Goal: Information Seeking & Learning: Find specific fact

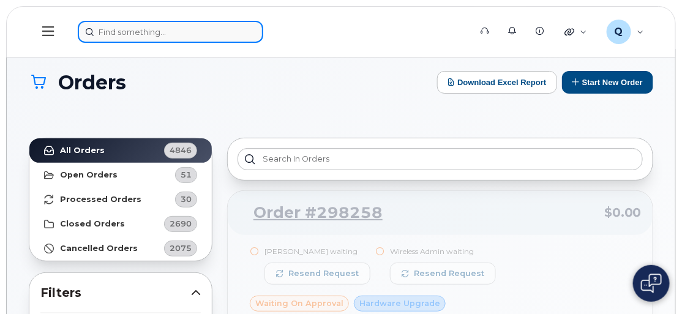
click at [100, 34] on input at bounding box center [171, 32] width 186 height 22
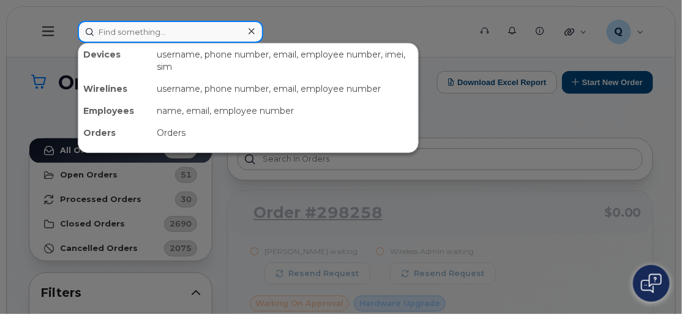
paste input "Derrick West"
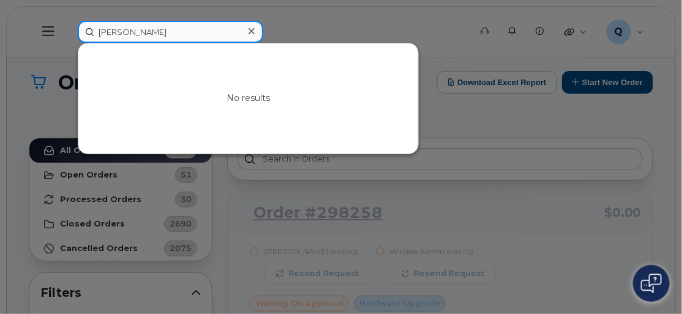
click at [151, 32] on input "Derrick West" at bounding box center [171, 32] width 186 height 22
drag, startPoint x: 151, startPoint y: 32, endPoint x: 102, endPoint y: 29, distance: 49.1
click at [102, 29] on input "Derrick West" at bounding box center [171, 32] width 186 height 22
paste input ".West@bmwmc.com"
type input "Derrick.West@bmwmc.com"
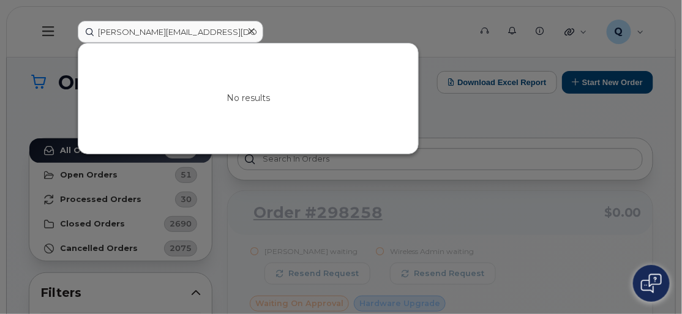
drag, startPoint x: 249, startPoint y: 30, endPoint x: 198, endPoint y: 22, distance: 50.8
click at [249, 30] on icon at bounding box center [252, 31] width 6 height 10
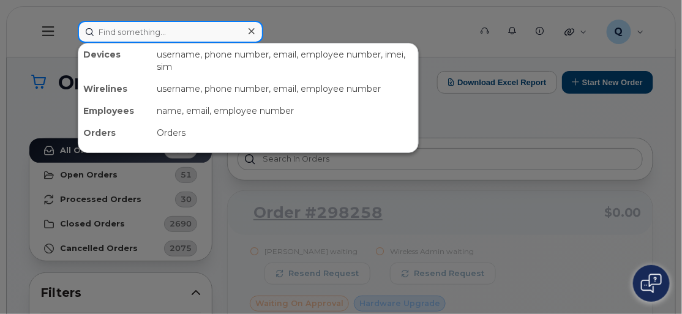
paste input "8648041427"
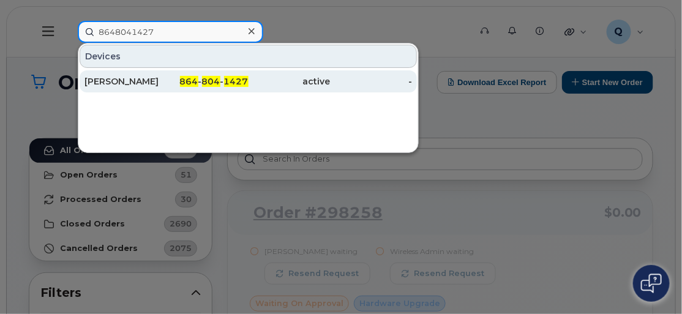
type input "8648041427"
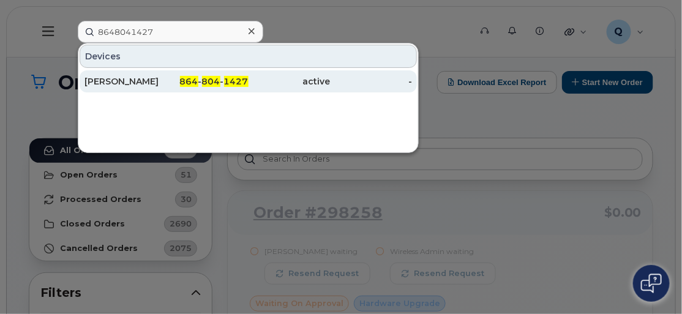
click at [117, 77] on div "Rhett Greene" at bounding box center [126, 81] width 82 height 12
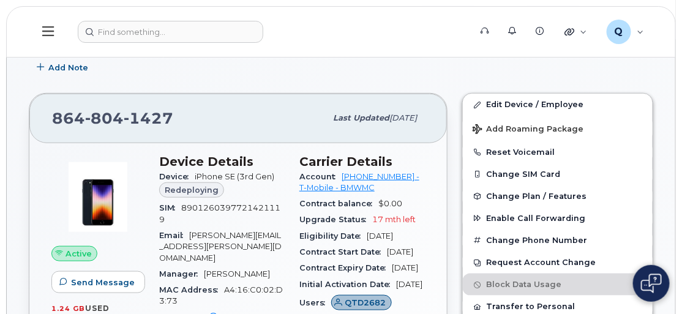
scroll to position [240, 0]
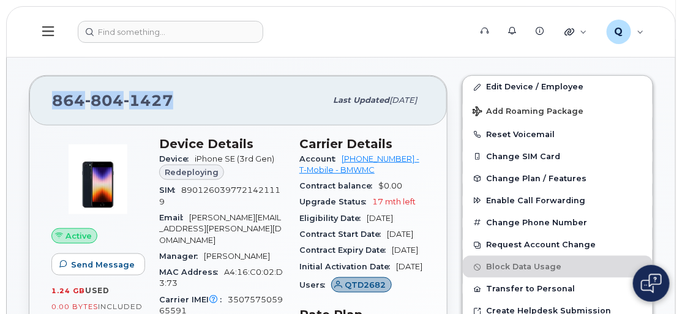
drag, startPoint x: 172, startPoint y: 97, endPoint x: 50, endPoint y: 100, distance: 122.5
click at [50, 100] on div "864 804 1427 Last updated Jul 02, 2025" at bounding box center [238, 100] width 418 height 49
copy span "864 804 1427"
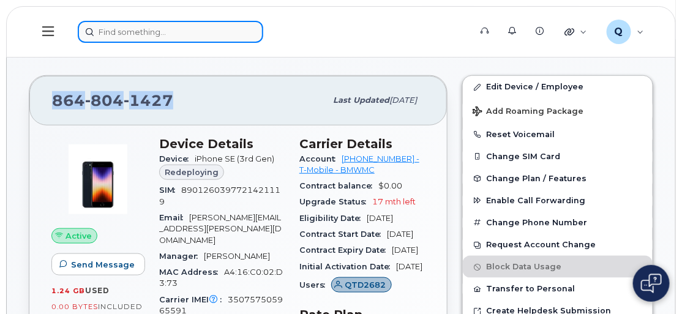
click at [121, 33] on input at bounding box center [171, 32] width 186 height 22
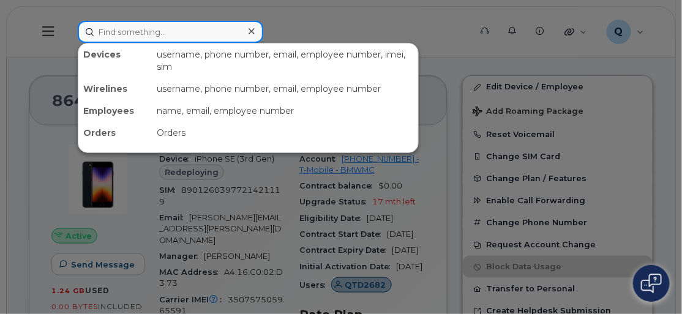
click at [146, 32] on input at bounding box center [171, 32] width 186 height 22
paste input "8649085247"
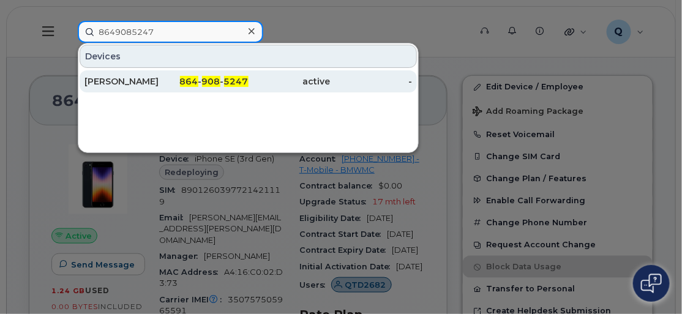
type input "8649085247"
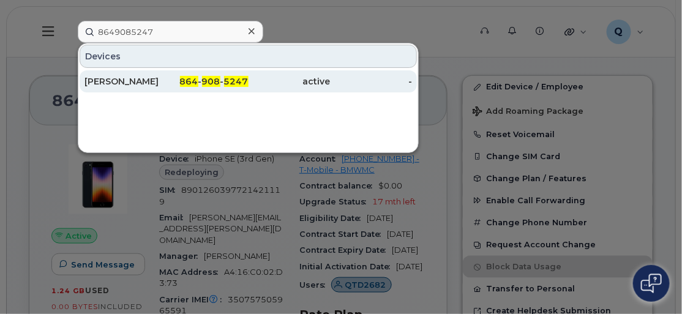
click at [132, 83] on div "Tyler Abrams" at bounding box center [126, 81] width 82 height 12
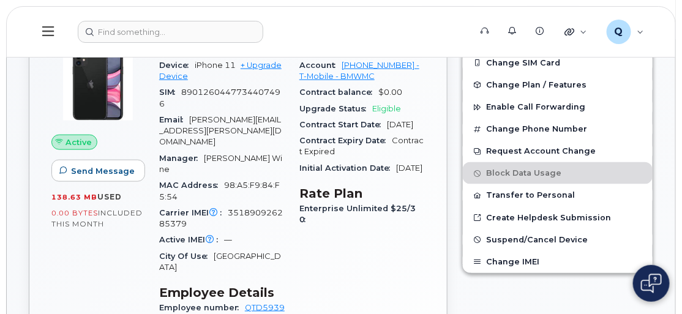
scroll to position [323, 0]
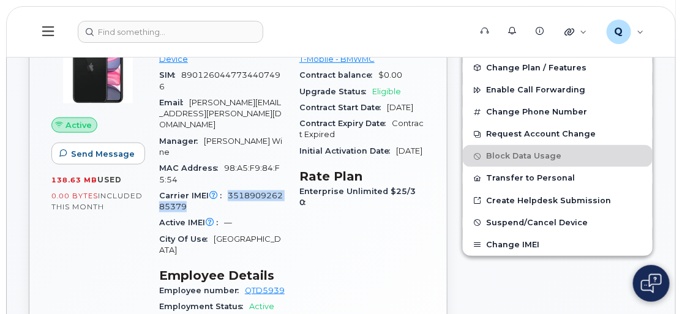
drag, startPoint x: 225, startPoint y: 169, endPoint x: 263, endPoint y: 179, distance: 39.2
click at [263, 188] on div "Carrier IMEI Carrier IMEI is reported during the last billing cycle or change o…" at bounding box center [222, 202] width 126 height 28
copy span "351890926285379"
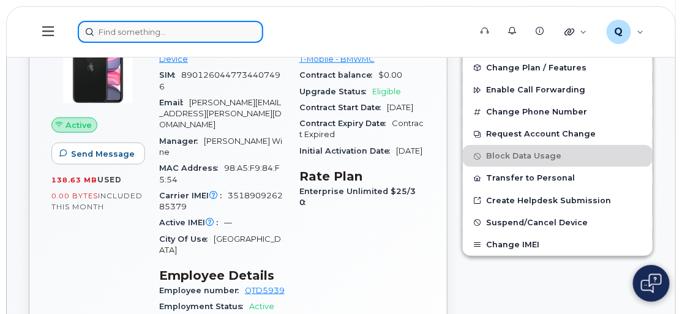
click at [107, 29] on input at bounding box center [171, 32] width 186 height 22
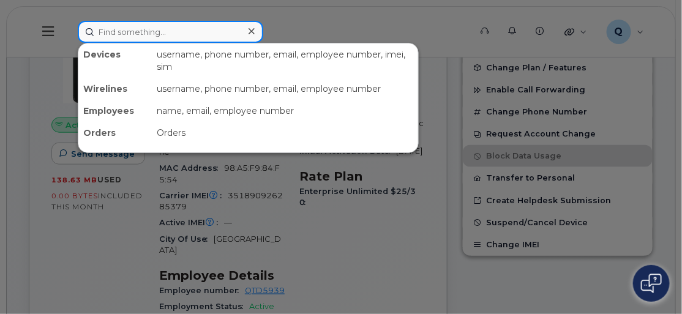
paste input "8643863736"
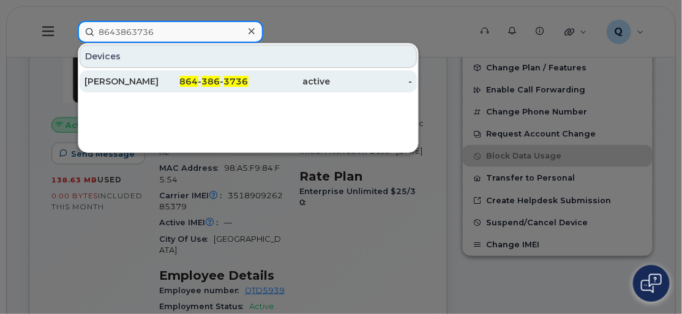
type input "8643863736"
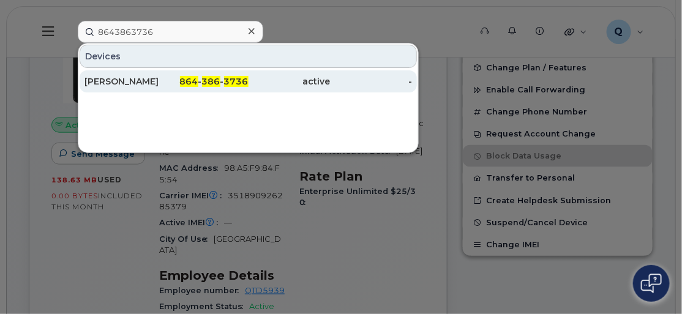
click at [132, 81] on div "James Anderson" at bounding box center [126, 81] width 82 height 12
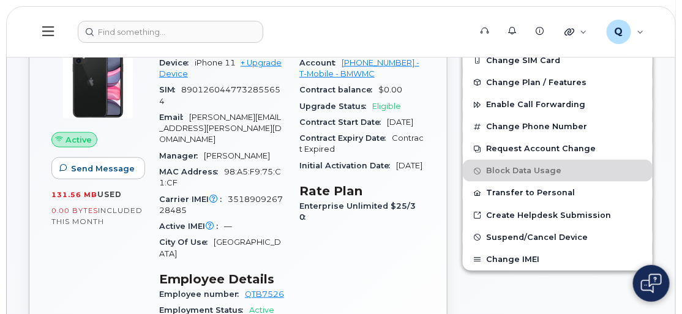
scroll to position [323, 0]
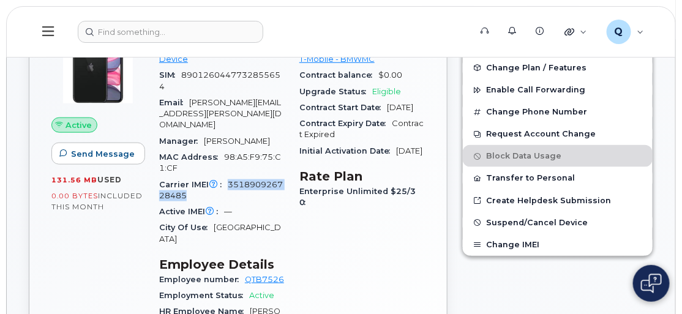
drag, startPoint x: 227, startPoint y: 171, endPoint x: 257, endPoint y: 183, distance: 32.2
click at [257, 183] on div "Carrier IMEI Carrier IMEI is reported during the last billing cycle or change o…" at bounding box center [222, 191] width 126 height 28
copy span "351890926728485"
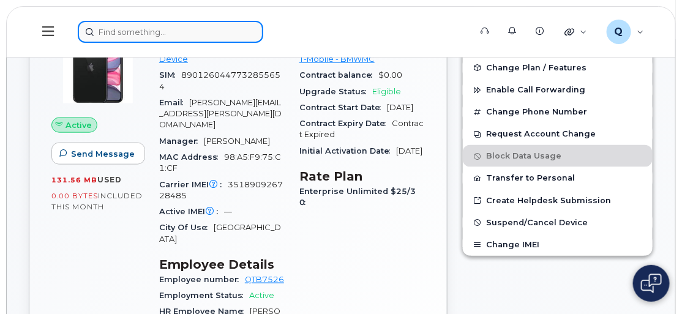
click at [146, 32] on input at bounding box center [171, 32] width 186 height 22
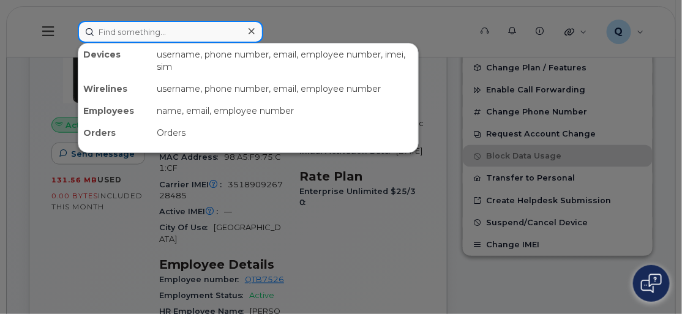
paste input "8649075343"
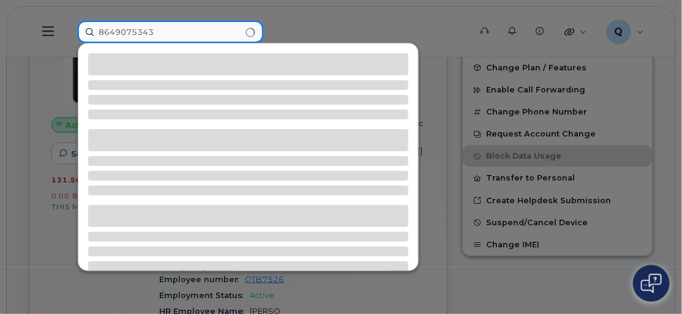
type input "8649075343"
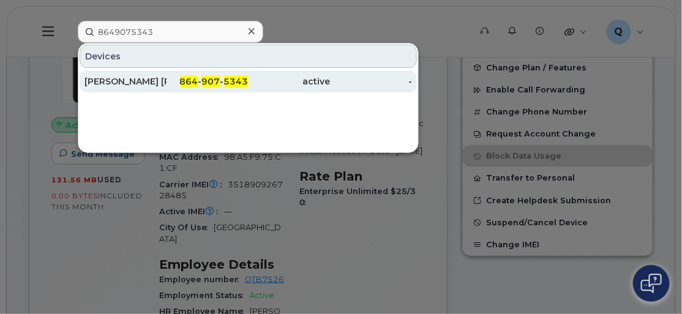
click at [132, 80] on div "Joel Ariel Jr. Espinosa" at bounding box center [126, 81] width 82 height 12
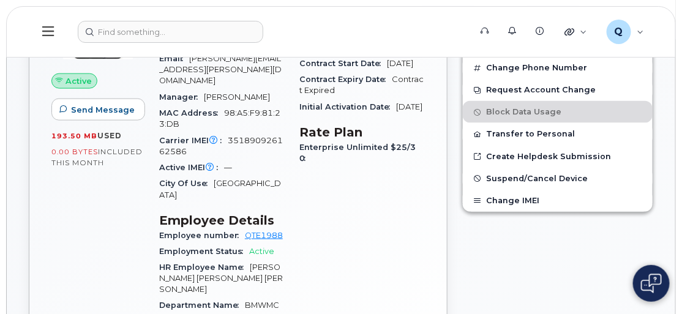
scroll to position [390, 0]
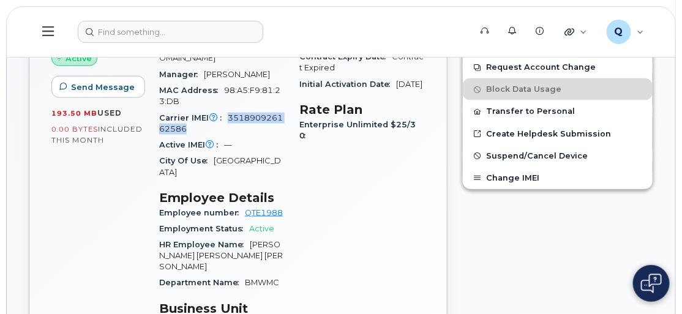
drag, startPoint x: 228, startPoint y: 104, endPoint x: 271, endPoint y: 115, distance: 43.5
click at [271, 115] on div "Carrier IMEI Carrier IMEI is reported during the last billing cycle or change o…" at bounding box center [222, 124] width 126 height 28
copy span "351890926162586"
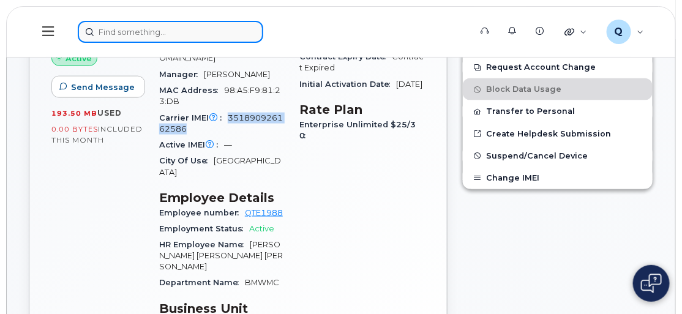
click at [119, 34] on input at bounding box center [171, 32] width 186 height 22
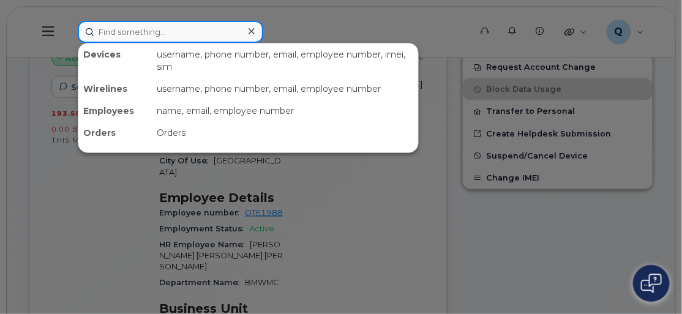
paste input "8649077646"
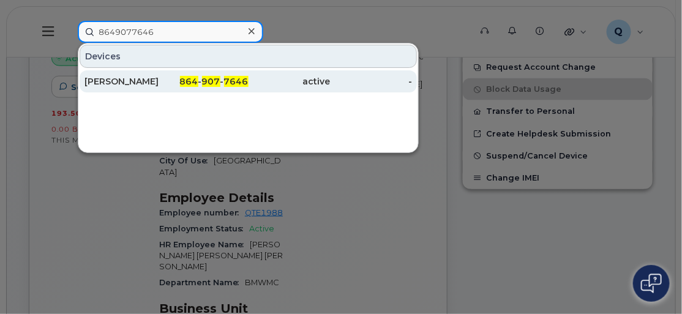
type input "8649077646"
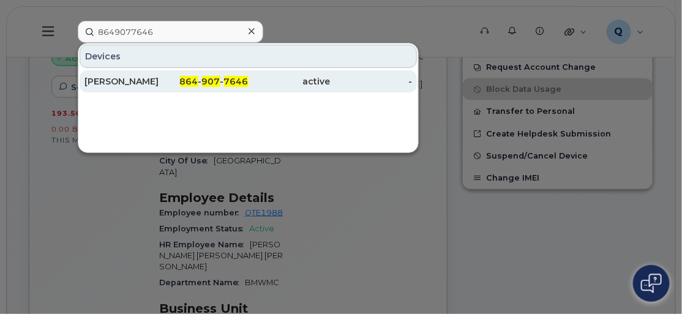
click at [121, 79] on div "[PERSON_NAME]" at bounding box center [126, 81] width 82 height 12
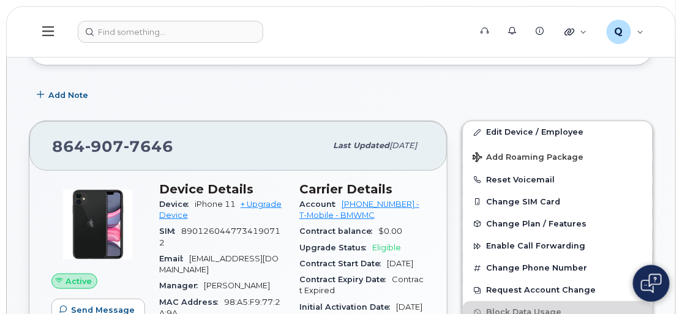
scroll to position [278, 0]
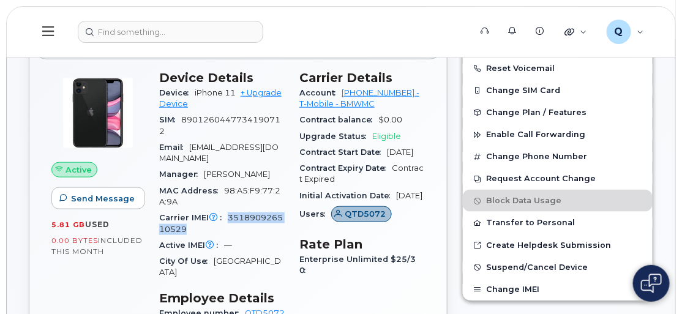
drag, startPoint x: 227, startPoint y: 214, endPoint x: 264, endPoint y: 225, distance: 39.0
click at [264, 225] on div "Carrier IMEI Carrier IMEI is reported during the last billing cycle or change o…" at bounding box center [222, 224] width 126 height 28
copy span "351890926510529"
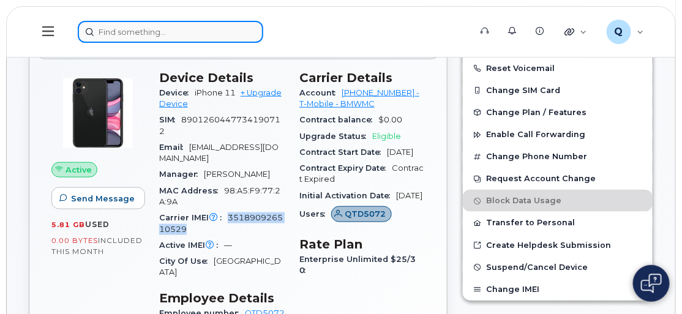
click at [158, 36] on input at bounding box center [171, 32] width 186 height 22
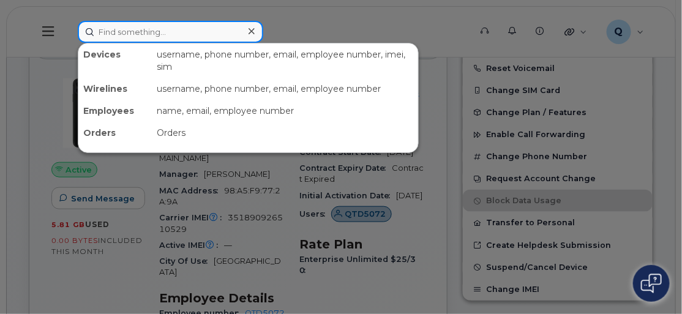
paste input "8644349415"
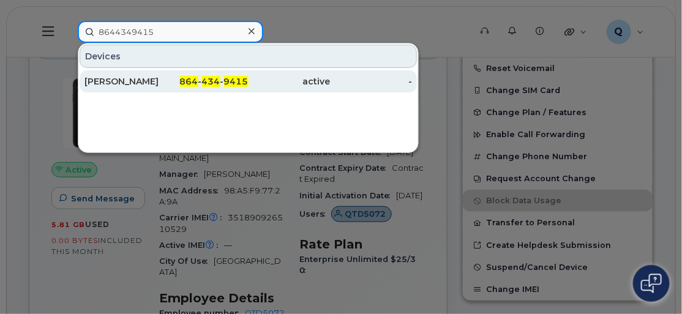
type input "8644349415"
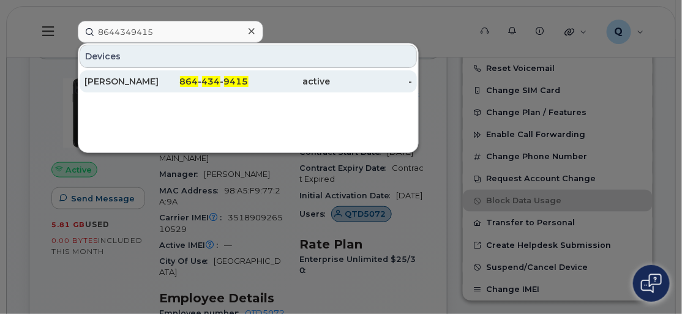
click at [109, 81] on div "David Byland" at bounding box center [126, 81] width 82 height 12
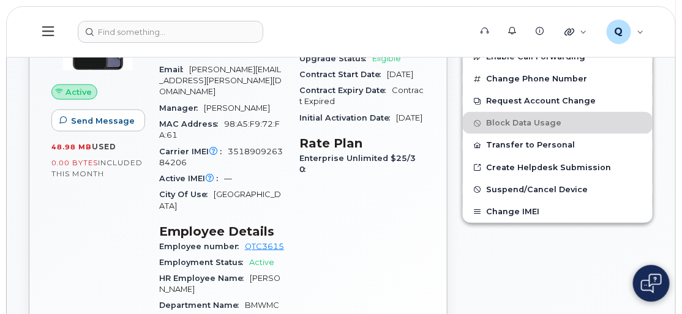
scroll to position [378, 0]
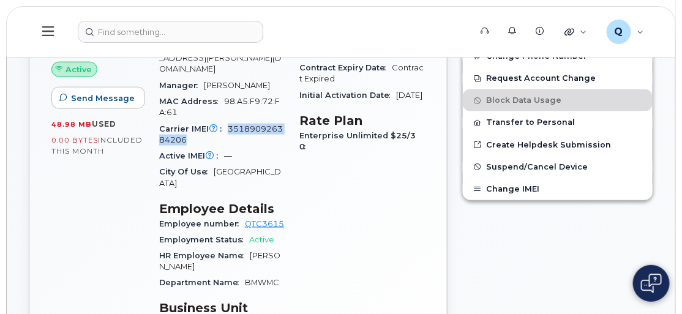
drag, startPoint x: 227, startPoint y: 114, endPoint x: 264, endPoint y: 127, distance: 39.7
click at [264, 127] on div "Carrier IMEI Carrier IMEI is reported during the last billing cycle or change o…" at bounding box center [222, 135] width 126 height 28
copy span "351890926384206"
drag, startPoint x: 143, startPoint y: 16, endPoint x: 137, endPoint y: 30, distance: 15.1
click at [138, 27] on header "Support Alerts Knowledge Base Quicklinks Suspend / Cancel Device Change SIM Car…" at bounding box center [341, 31] width 670 height 51
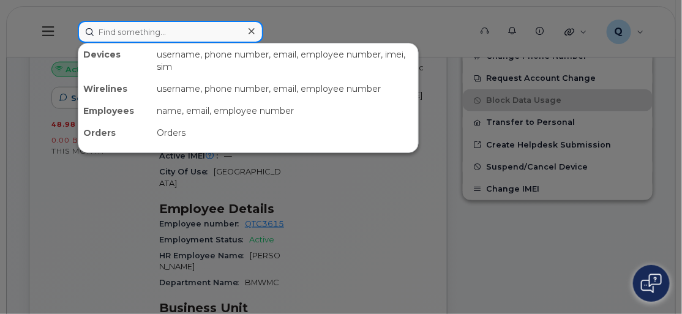
click at [137, 30] on input at bounding box center [171, 32] width 186 height 22
paste input "8649074060"
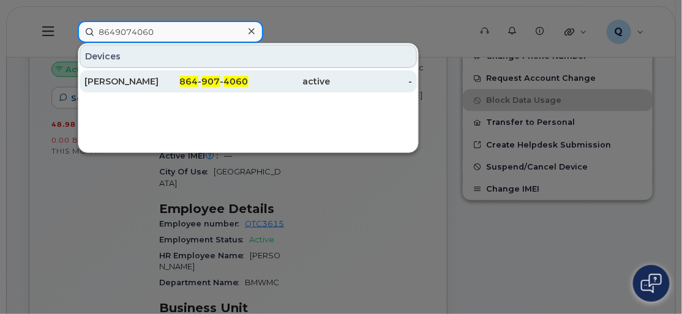
type input "8649074060"
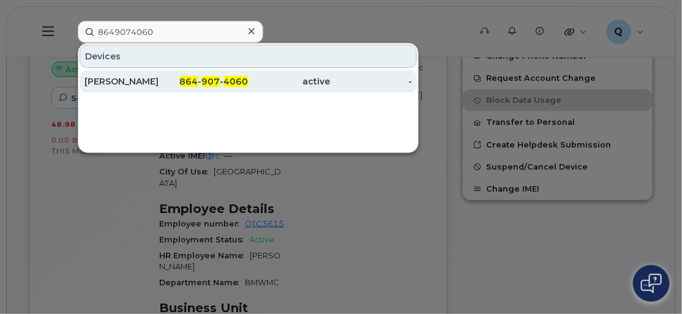
click at [109, 76] on div "Tim Cales-Guerry" at bounding box center [126, 81] width 82 height 12
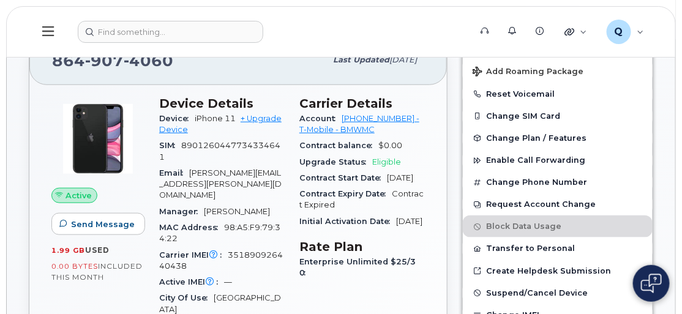
scroll to position [278, 0]
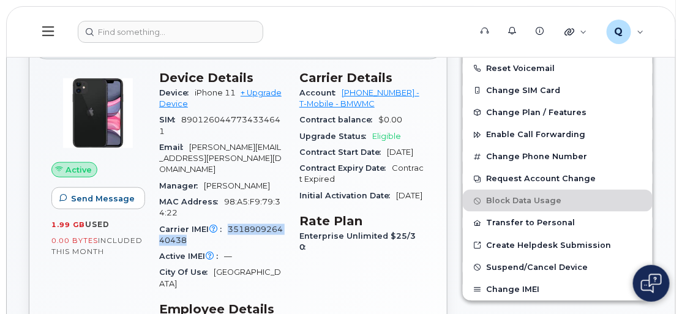
drag, startPoint x: 227, startPoint y: 214, endPoint x: 265, endPoint y: 226, distance: 39.9
click at [265, 226] on div "Carrier IMEI Carrier IMEI is reported during the last billing cycle or change o…" at bounding box center [222, 236] width 126 height 28
copy span "351890926440438"
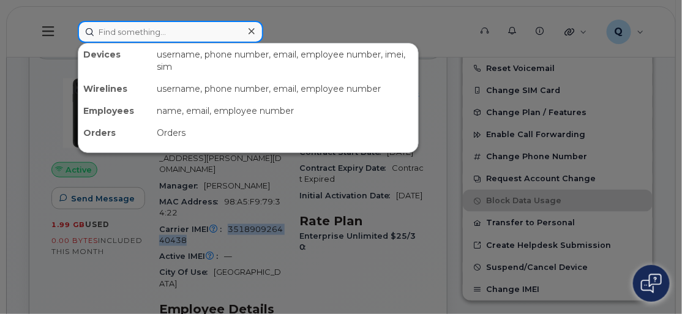
click at [119, 29] on input at bounding box center [171, 32] width 186 height 22
paste input "8647654765"
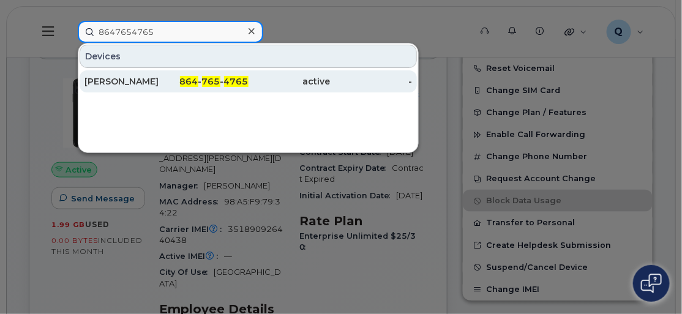
type input "8647654765"
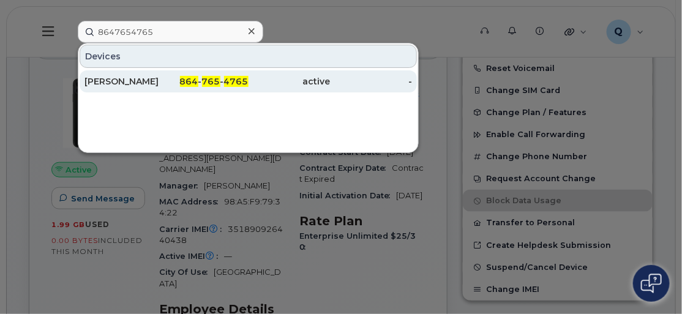
click at [107, 78] on div "[PERSON_NAME]" at bounding box center [126, 81] width 82 height 12
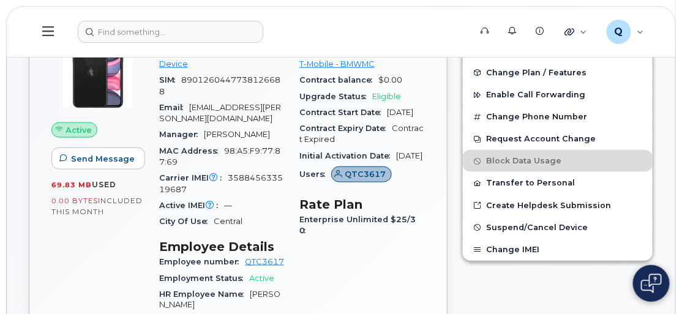
scroll to position [334, 0]
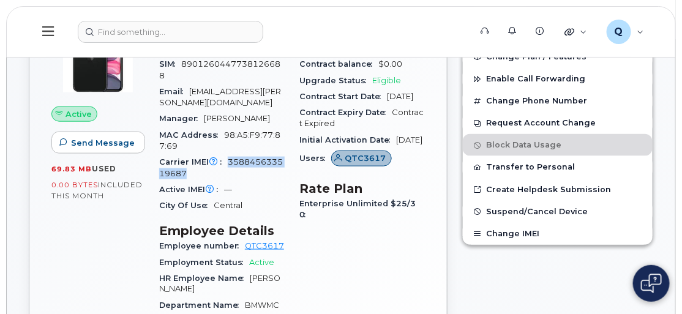
drag, startPoint x: 228, startPoint y: 158, endPoint x: 269, endPoint y: 168, distance: 42.2
click at [269, 168] on div "Carrier IMEI Carrier IMEI is reported during the last billing cycle or change o…" at bounding box center [222, 168] width 126 height 28
copy span "358845633519687"
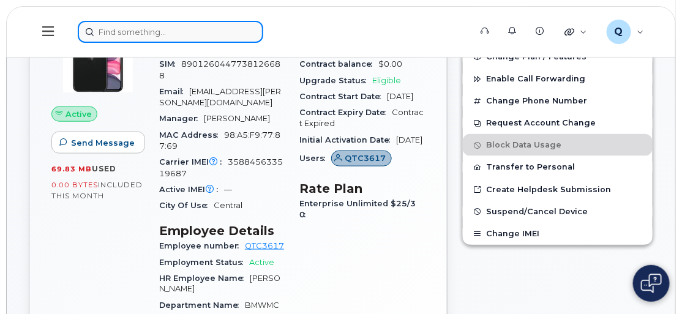
click at [115, 31] on input at bounding box center [171, 32] width 186 height 22
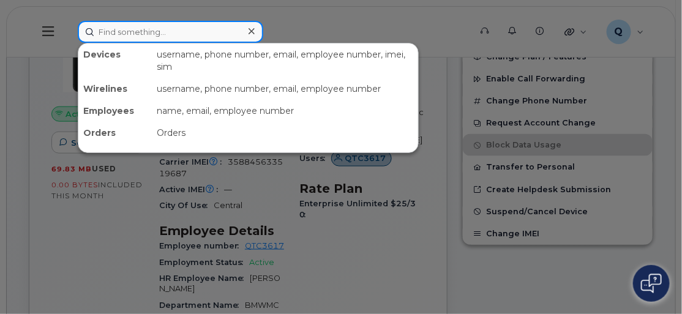
paste input "8643864150"
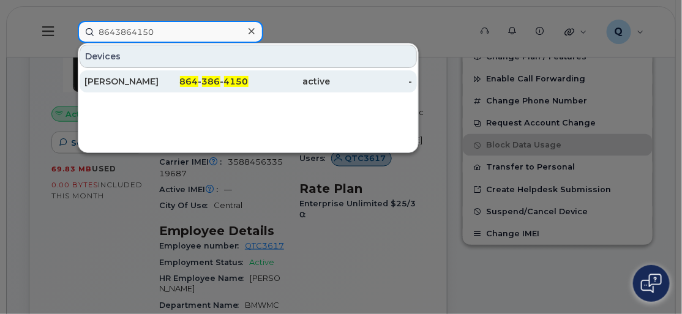
type input "8643864150"
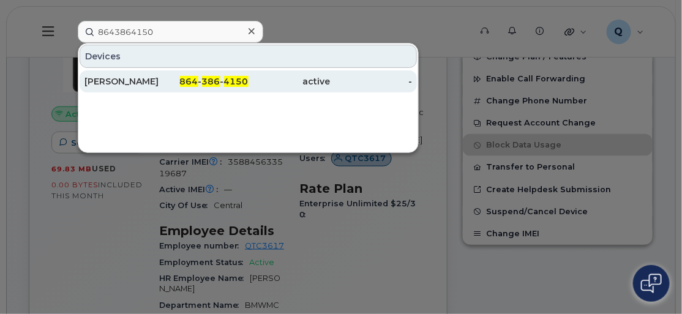
click at [108, 78] on div "Dwayne Collins" at bounding box center [126, 81] width 82 height 12
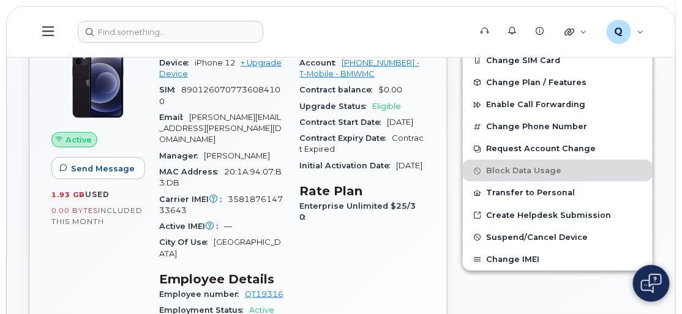
scroll to position [323, 0]
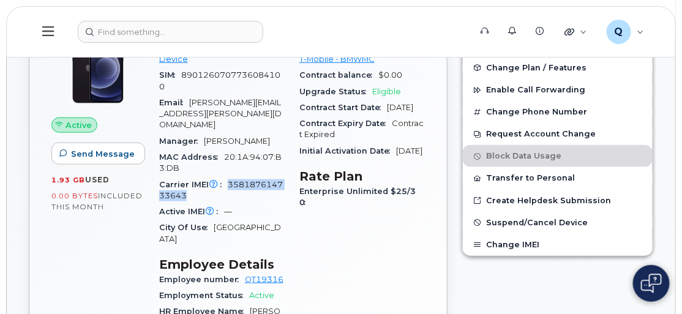
drag, startPoint x: 228, startPoint y: 168, endPoint x: 279, endPoint y: 179, distance: 52.0
click at [279, 179] on div "Carrier IMEI Carrier IMEI is reported during the last billing cycle or change o…" at bounding box center [222, 191] width 126 height 28
copy span "358187614733643"
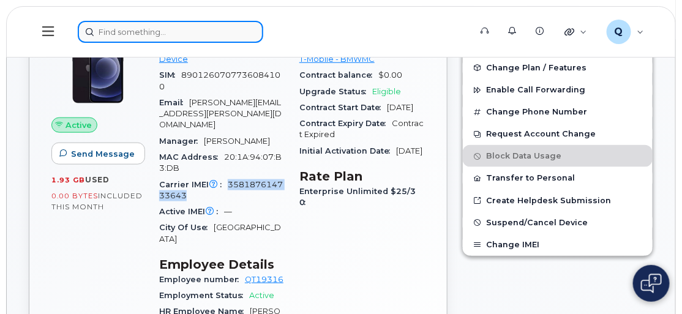
click at [114, 36] on input at bounding box center [171, 32] width 186 height 22
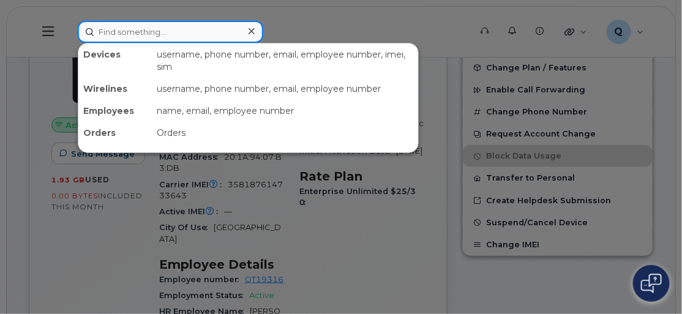
paste input "8649078204"
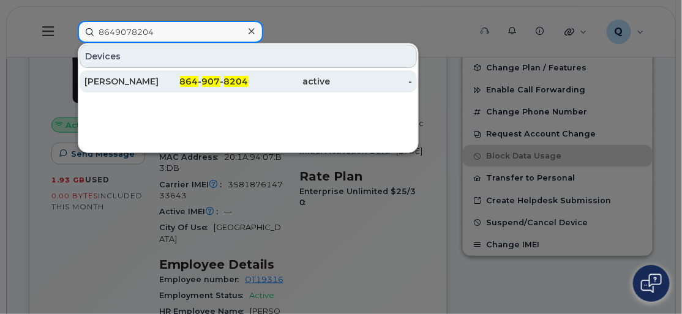
type input "8649078204"
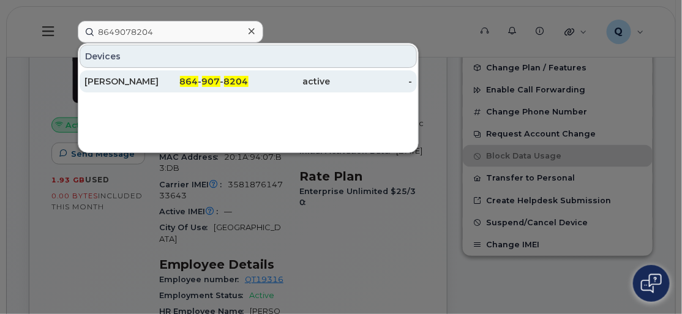
click at [109, 78] on div "[PERSON_NAME]" at bounding box center [126, 81] width 82 height 12
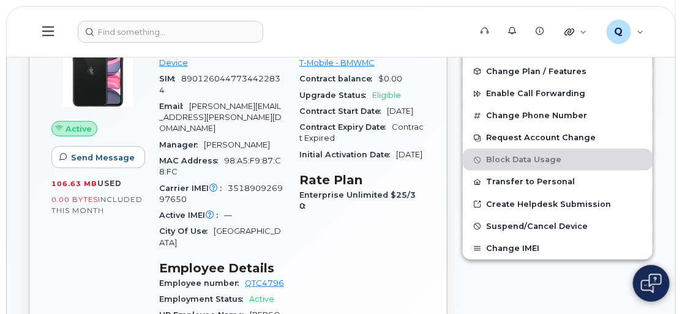
scroll to position [334, 0]
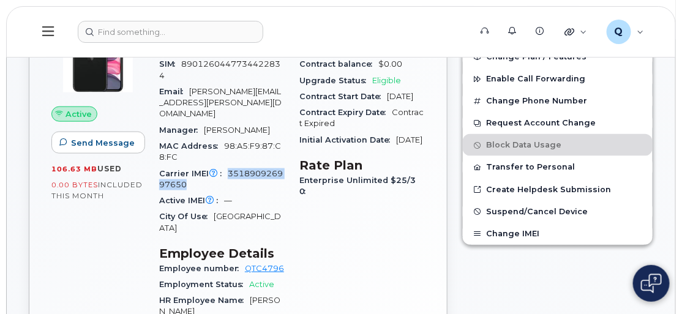
drag, startPoint x: 228, startPoint y: 162, endPoint x: 246, endPoint y: 168, distance: 19.0
click at [246, 168] on div "Carrier IMEI Carrier IMEI is reported during the last billing cycle or change o…" at bounding box center [222, 180] width 126 height 28
copy span "351890926997650"
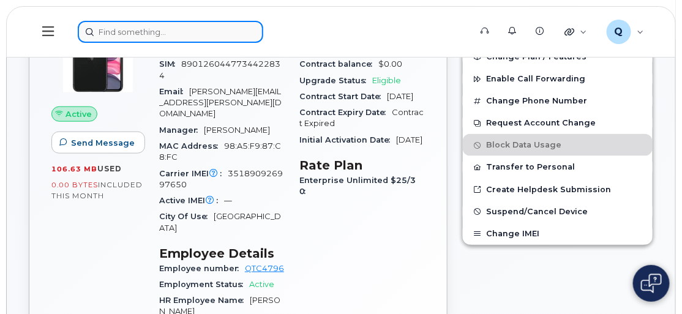
click at [155, 29] on input at bounding box center [171, 32] width 186 height 22
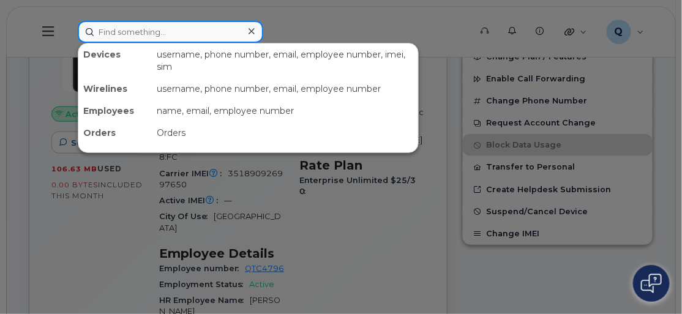
paste input "8647901119"
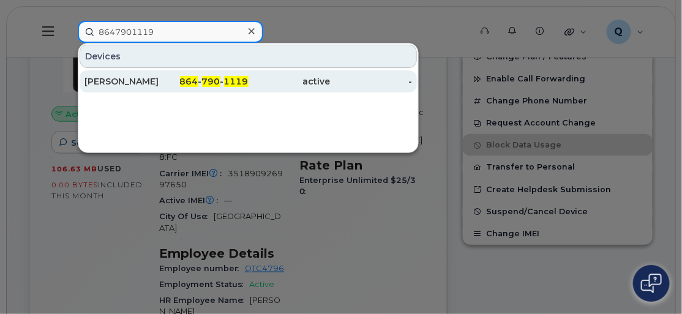
type input "8647901119"
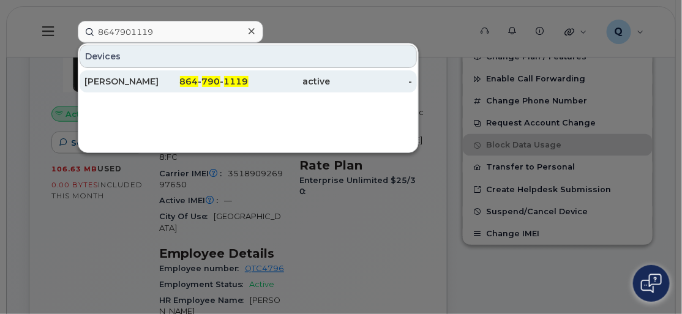
click at [113, 81] on div "Thomas DeBusk" at bounding box center [126, 81] width 82 height 12
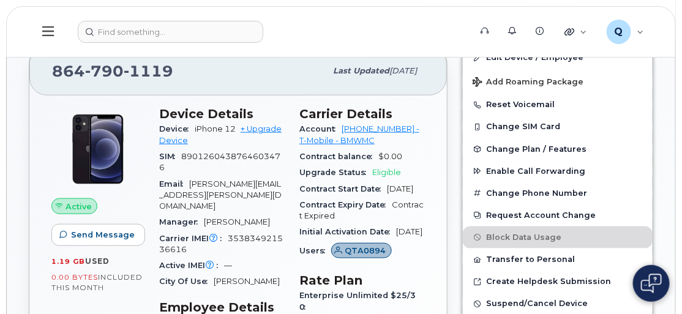
scroll to position [267, 0]
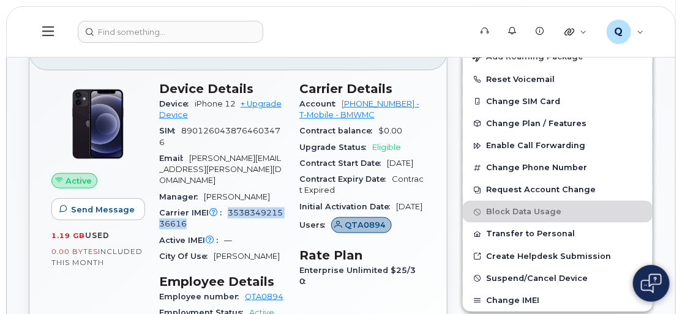
drag, startPoint x: 225, startPoint y: 197, endPoint x: 273, endPoint y: 206, distance: 49.1
click at [273, 206] on div "Carrier IMEI Carrier IMEI is reported during the last billing cycle or change o…" at bounding box center [222, 219] width 126 height 28
copy span "353834921536616"
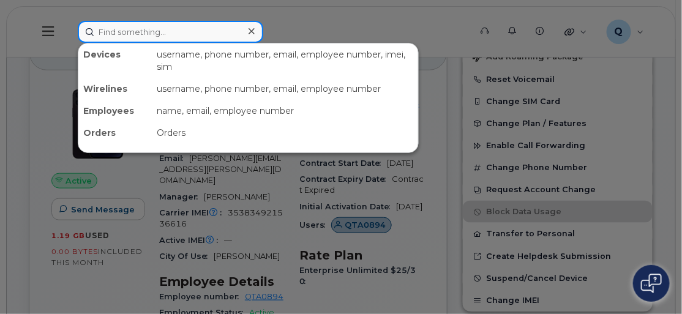
click at [137, 24] on input at bounding box center [171, 32] width 186 height 22
paste input "8645531931"
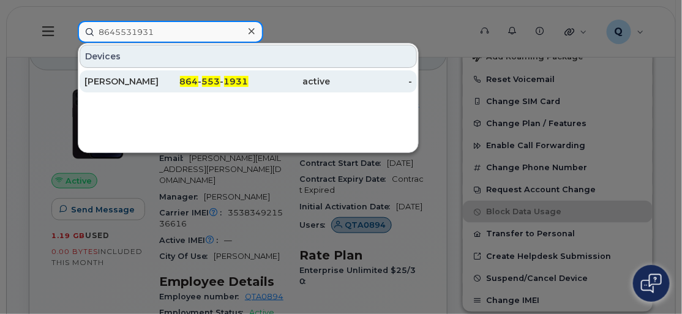
type input "8645531931"
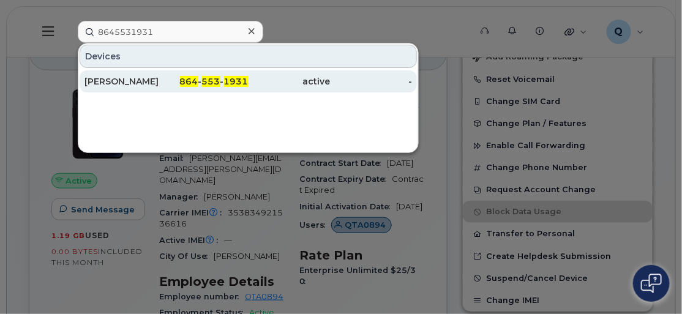
click at [115, 78] on div "[PERSON_NAME]" at bounding box center [126, 81] width 82 height 12
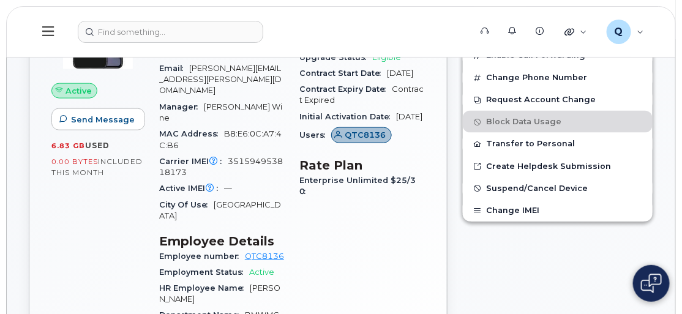
scroll to position [334, 0]
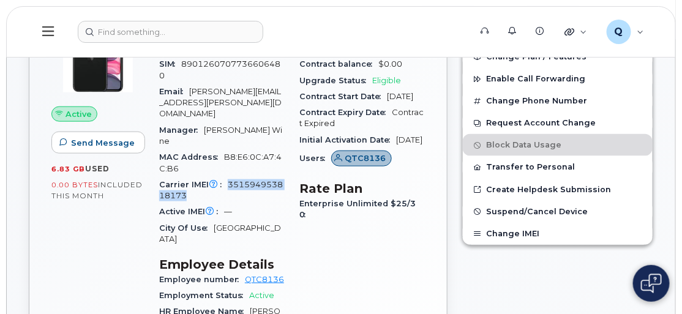
drag, startPoint x: 228, startPoint y: 154, endPoint x: 272, endPoint y: 167, distance: 45.2
click at [272, 177] on div "Carrier IMEI Carrier IMEI is reported during the last billing cycle or change o…" at bounding box center [222, 191] width 126 height 28
copy span "351594953818173"
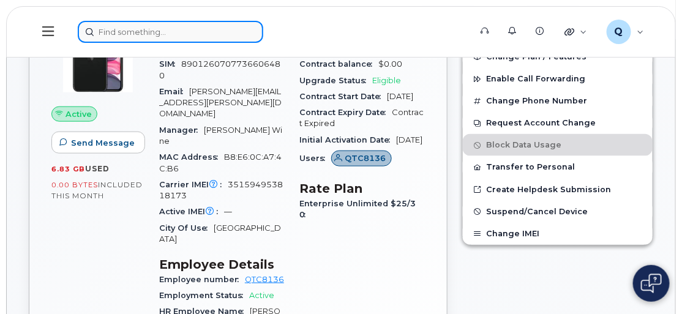
click at [190, 36] on input at bounding box center [171, 32] width 186 height 22
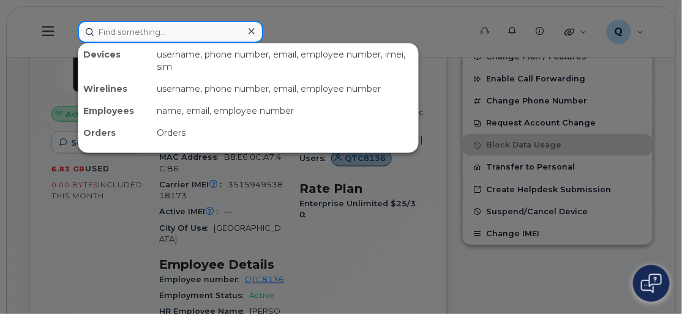
paste input "8649057070"
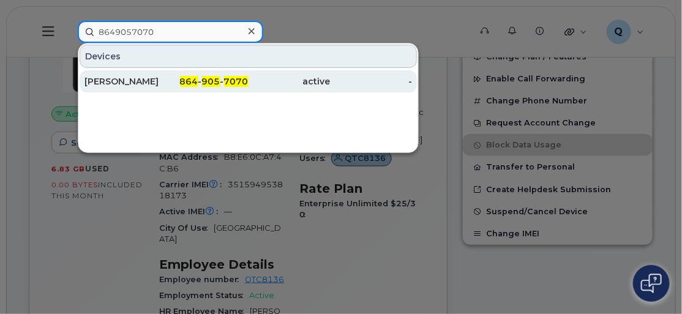
type input "8649057070"
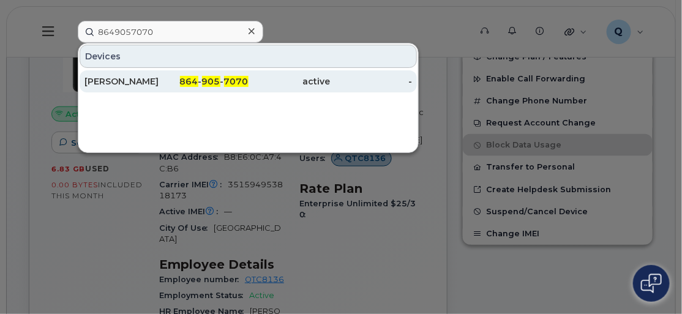
click at [106, 79] on div "Josh Fuller" at bounding box center [126, 81] width 82 height 12
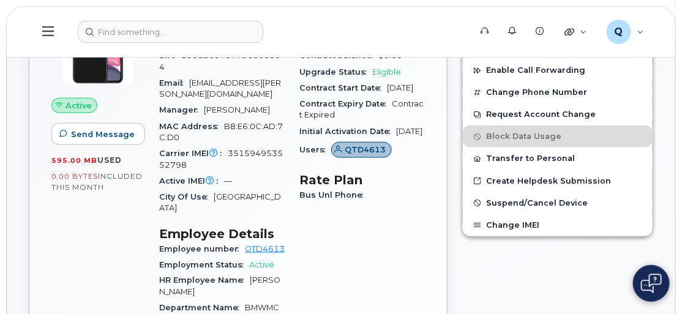
scroll to position [360, 0]
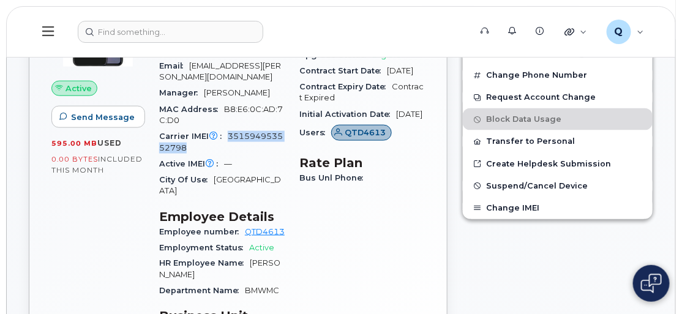
drag, startPoint x: 228, startPoint y: 136, endPoint x: 269, endPoint y: 143, distance: 41.0
click at [269, 143] on div "Carrier IMEI Carrier IMEI is reported during the last billing cycle or change o…" at bounding box center [222, 143] width 126 height 28
copy span "351594953552798"
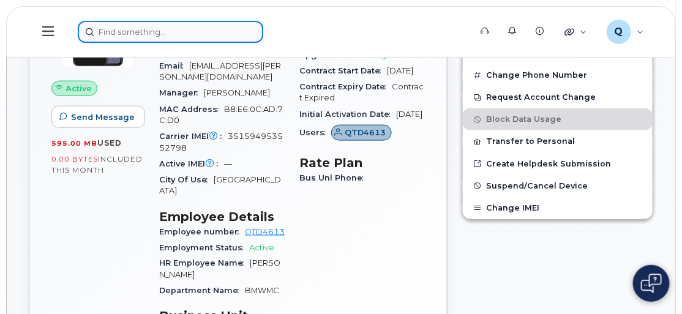
click at [164, 27] on input at bounding box center [171, 32] width 186 height 22
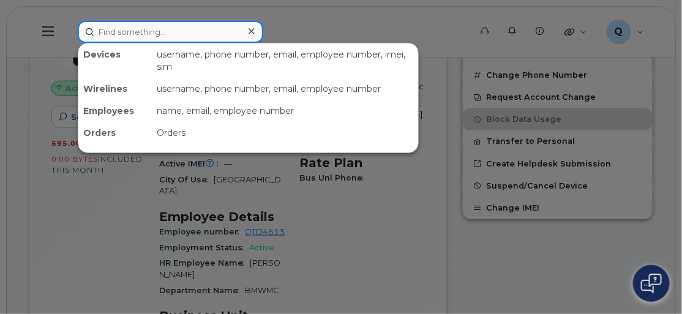
click at [154, 31] on input at bounding box center [171, 32] width 186 height 22
paste input "8643731457"
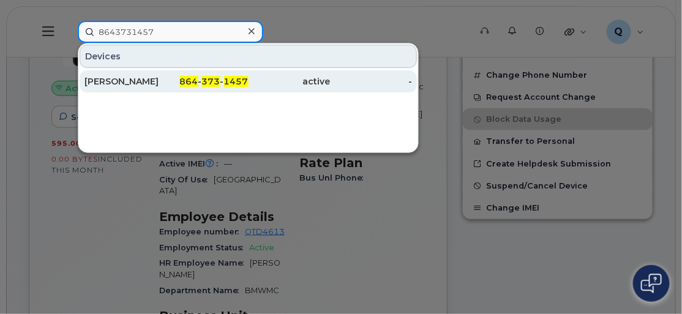
type input "8643731457"
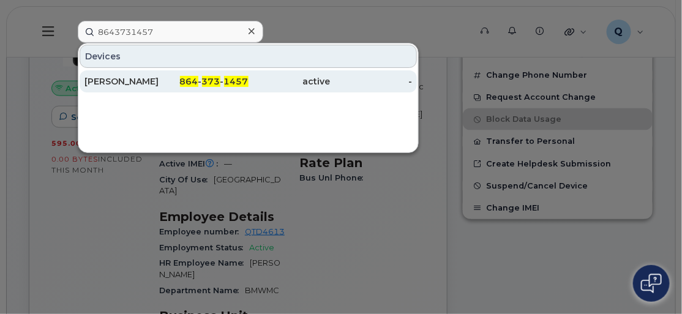
click at [105, 77] on div "Jonathan Gibson" at bounding box center [126, 81] width 82 height 12
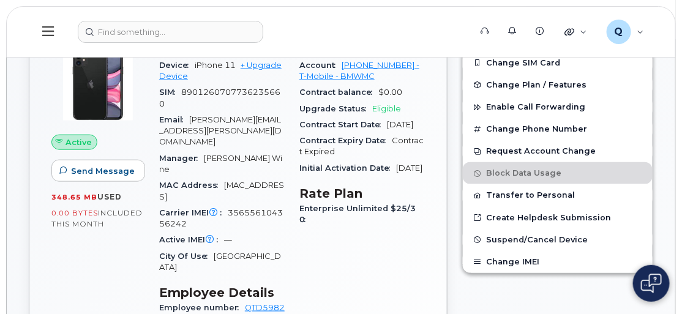
scroll to position [323, 0]
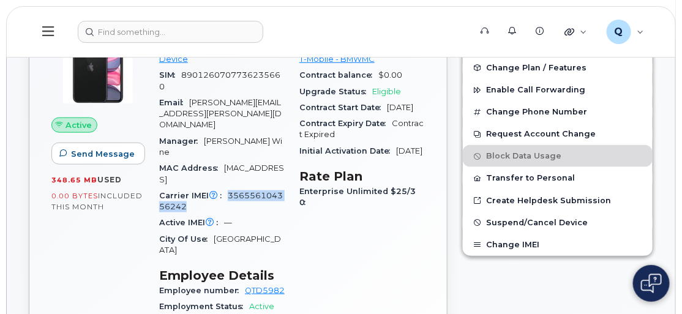
drag, startPoint x: 228, startPoint y: 170, endPoint x: 272, endPoint y: 179, distance: 44.3
click at [272, 188] on div "Carrier IMEI Carrier IMEI is reported during the last billing cycle or change o…" at bounding box center [222, 202] width 126 height 28
copy span "356556104356242"
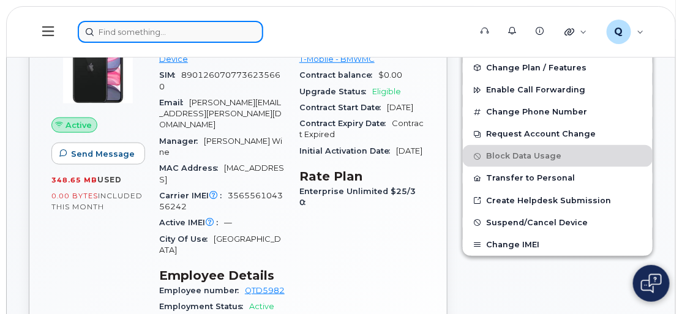
click at [132, 32] on input at bounding box center [171, 32] width 186 height 22
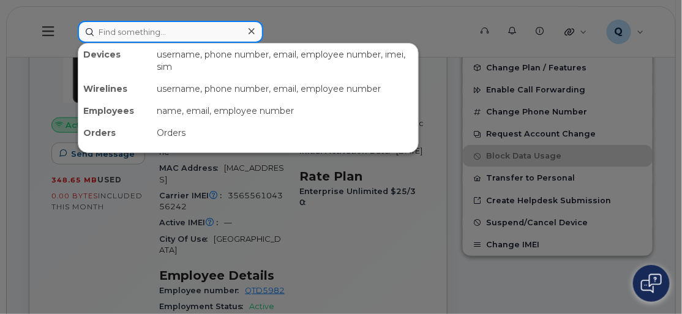
paste input "8645626437"
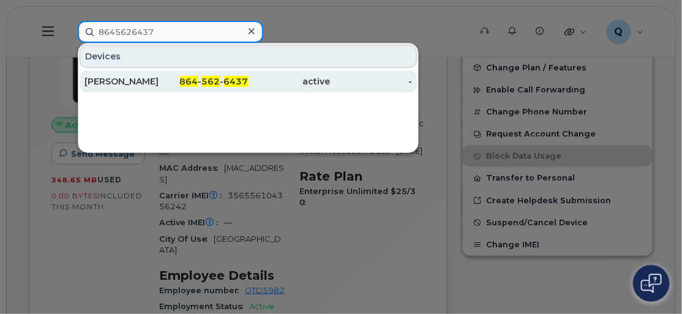
type input "8645626437"
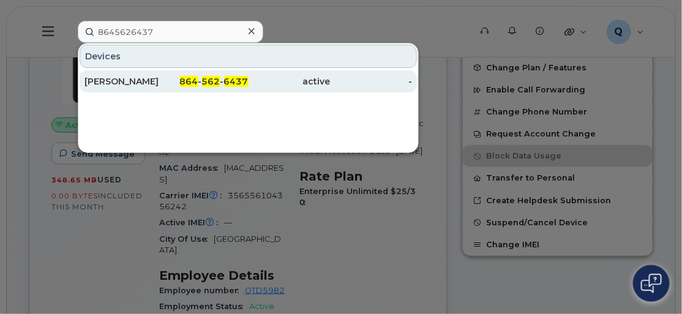
click at [138, 81] on div "Marvin Godlock" at bounding box center [126, 81] width 82 height 12
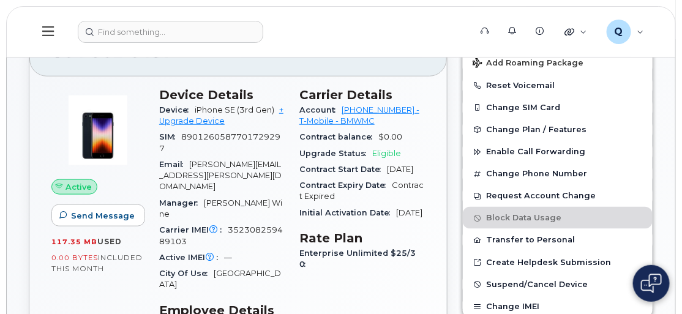
scroll to position [278, 0]
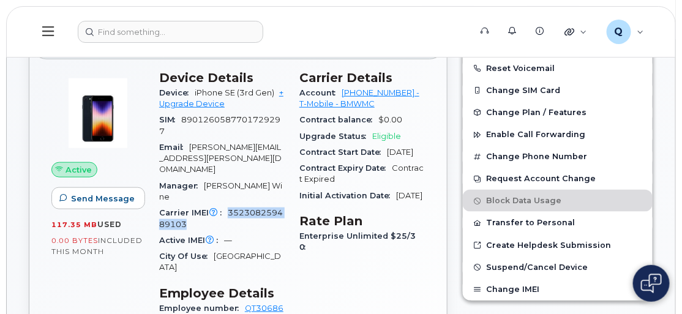
drag, startPoint x: 228, startPoint y: 188, endPoint x: 289, endPoint y: 196, distance: 61.8
click at [289, 196] on div "Device Details Device iPhone SE (3rd Gen) + Upgrade Device SIM 8901260587701729…" at bounding box center [222, 254] width 140 height 382
copy span "352308259489103"
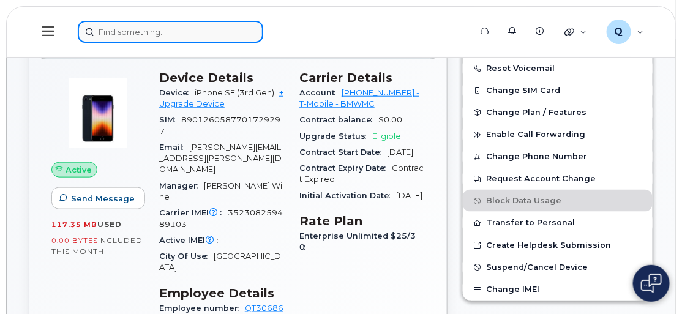
click at [161, 34] on input at bounding box center [171, 32] width 186 height 22
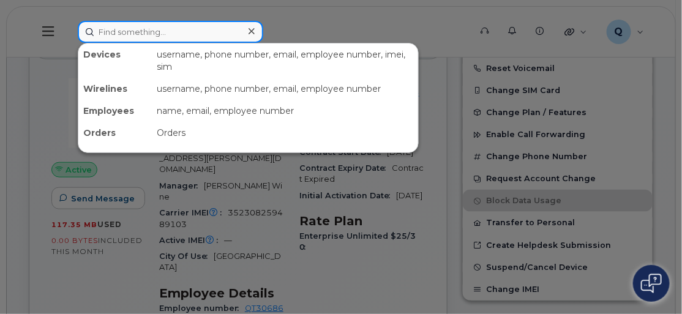
paste input "8649917515"
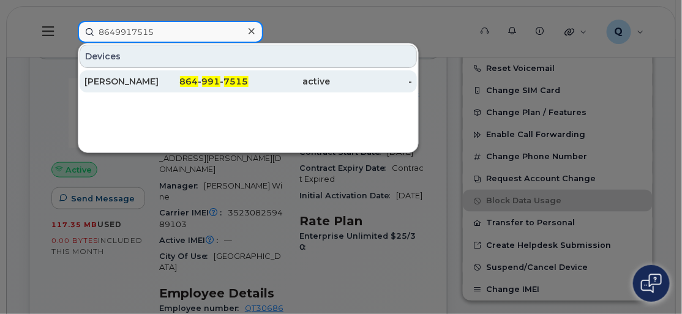
type input "8649917515"
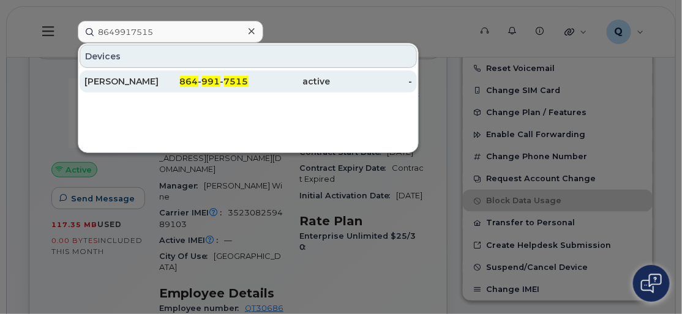
click at [115, 77] on div "[PERSON_NAME]" at bounding box center [126, 81] width 82 height 12
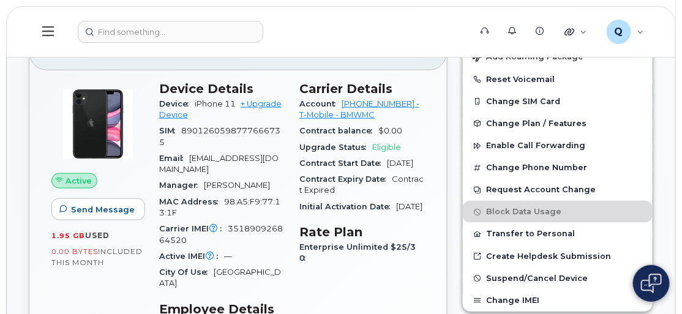
scroll to position [323, 0]
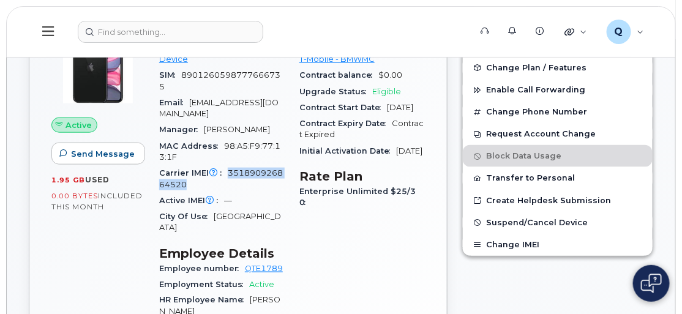
drag, startPoint x: 227, startPoint y: 168, endPoint x: 276, endPoint y: 179, distance: 50.7
click at [276, 179] on div "Carrier IMEI Carrier IMEI is reported during the last billing cycle or change o…" at bounding box center [222, 179] width 126 height 28
copy span "351890926864520"
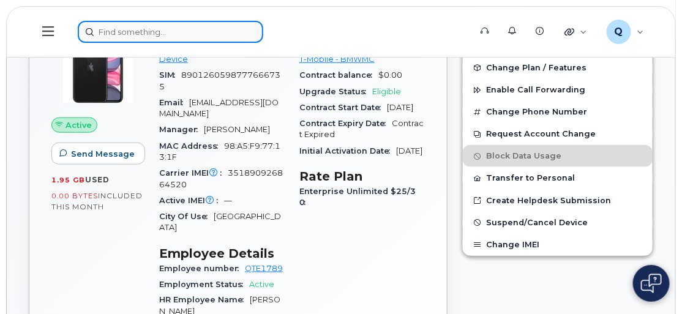
click at [115, 32] on input at bounding box center [171, 32] width 186 height 22
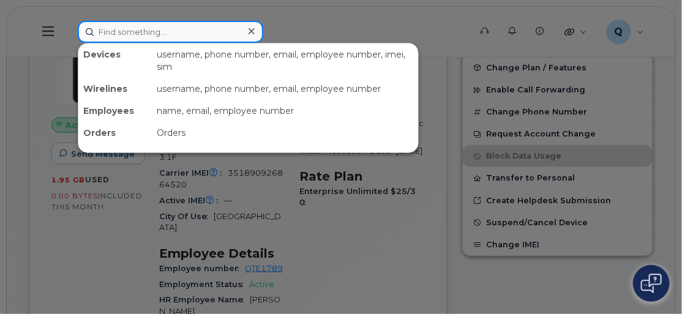
paste input "8645697459"
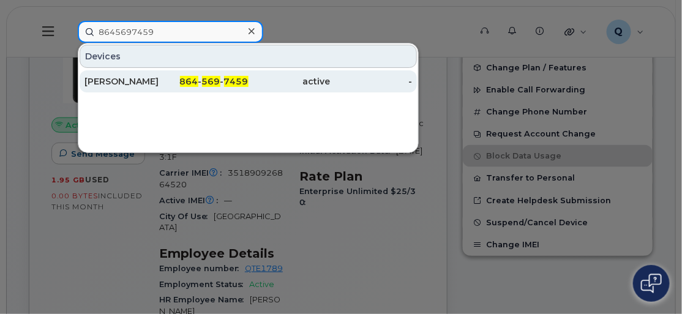
type input "8645697459"
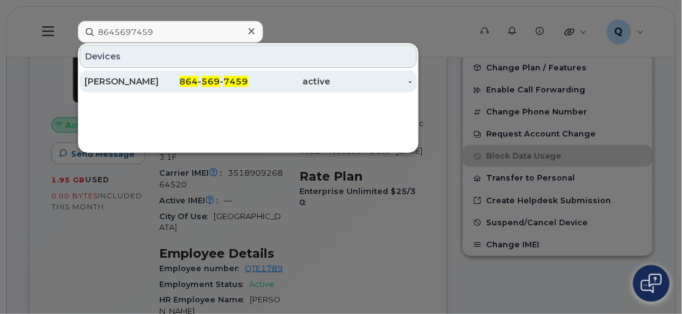
click at [110, 79] on div "[PERSON_NAME]" at bounding box center [126, 81] width 82 height 12
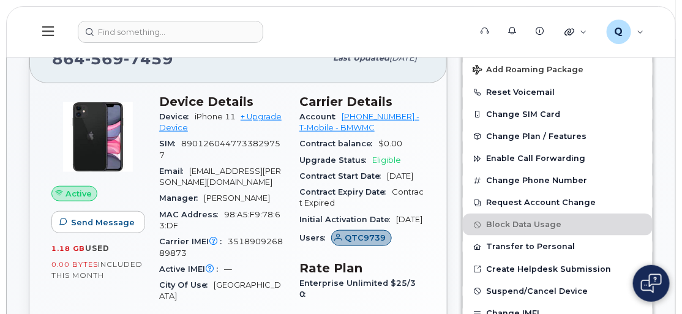
scroll to position [278, 0]
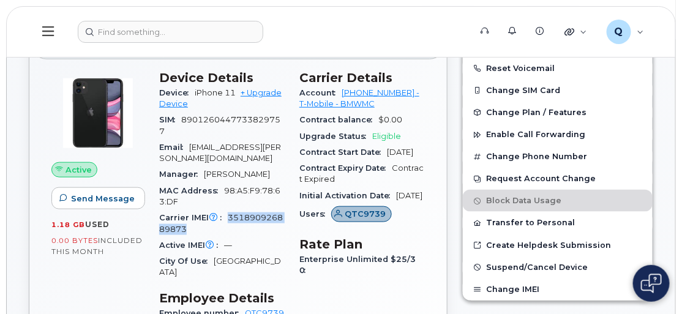
drag, startPoint x: 228, startPoint y: 214, endPoint x: 282, endPoint y: 226, distance: 55.7
click at [282, 226] on div "Carrier IMEI Carrier IMEI is reported during the last billing cycle or change o…" at bounding box center [222, 224] width 126 height 28
copy span "351890926889873"
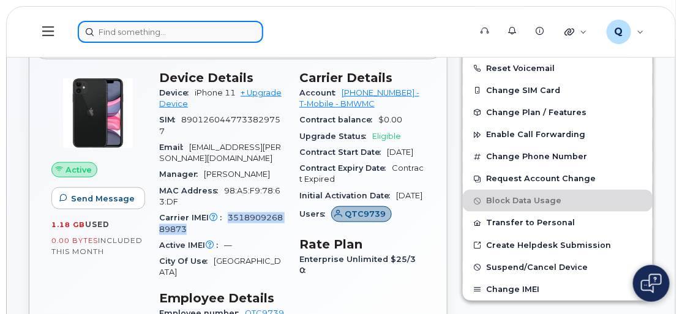
click at [116, 28] on input at bounding box center [171, 32] width 186 height 22
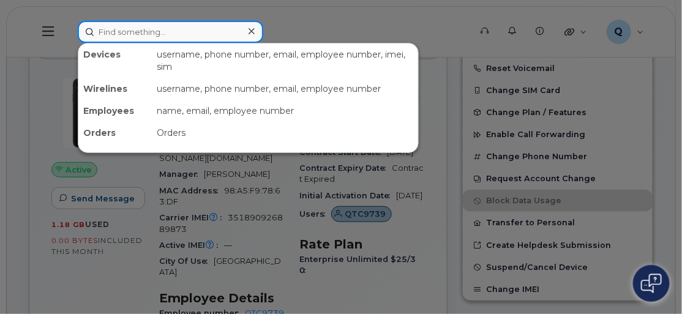
paste input "8642751555"
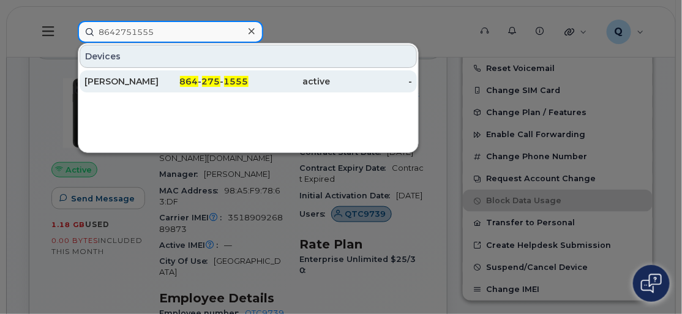
type input "8642751555"
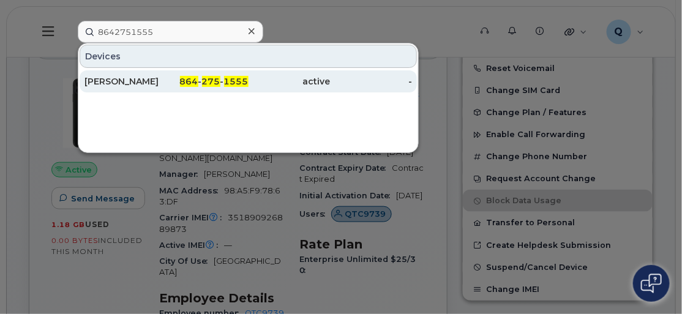
click at [116, 76] on div "Katronya Holloway" at bounding box center [126, 81] width 82 height 12
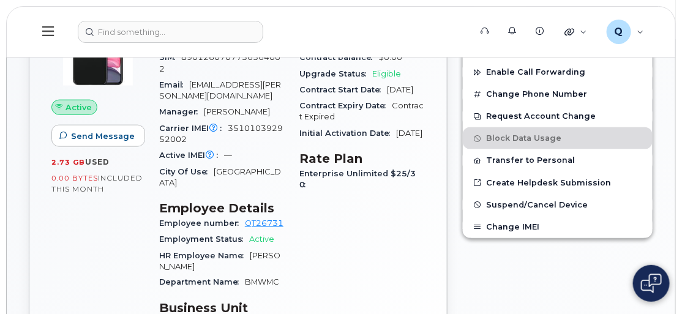
scroll to position [323, 0]
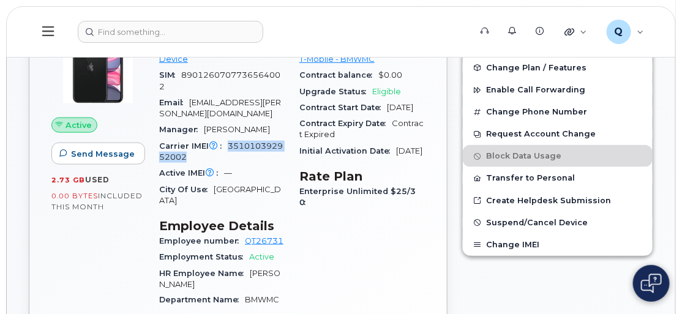
drag, startPoint x: 228, startPoint y: 143, endPoint x: 276, endPoint y: 151, distance: 47.8
click at [276, 151] on div "Carrier IMEI Carrier IMEI is reported during the last billing cycle or change o…" at bounding box center [222, 152] width 126 height 28
copy span "351010392952002"
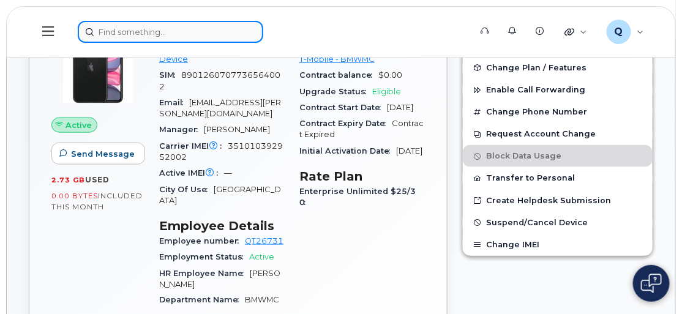
click at [161, 32] on input at bounding box center [171, 32] width 186 height 22
paste input "8649079615"
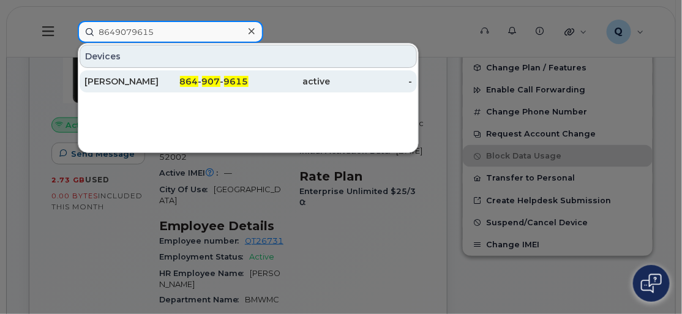
type input "8649079615"
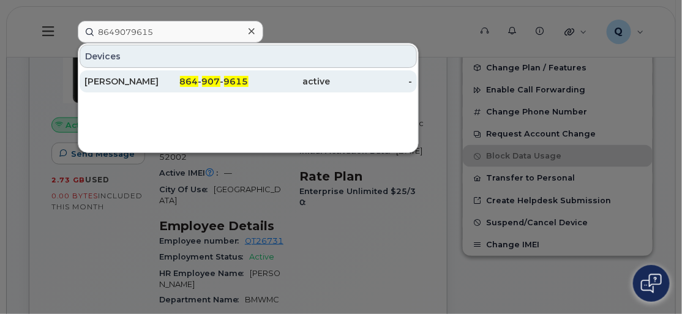
click at [126, 81] on div "Shiranda Jeter" at bounding box center [126, 81] width 82 height 12
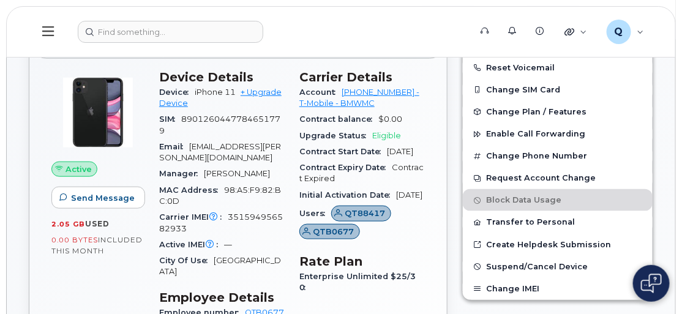
scroll to position [334, 0]
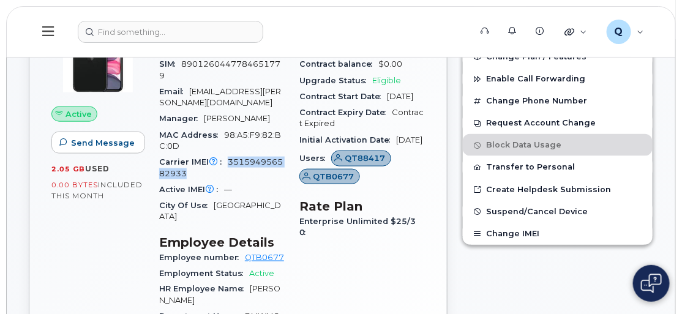
drag, startPoint x: 227, startPoint y: 160, endPoint x: 279, endPoint y: 168, distance: 52.7
click at [279, 168] on div "Carrier IMEI Carrier IMEI is reported during the last billing cycle or change o…" at bounding box center [222, 168] width 126 height 28
copy span "351594956582933"
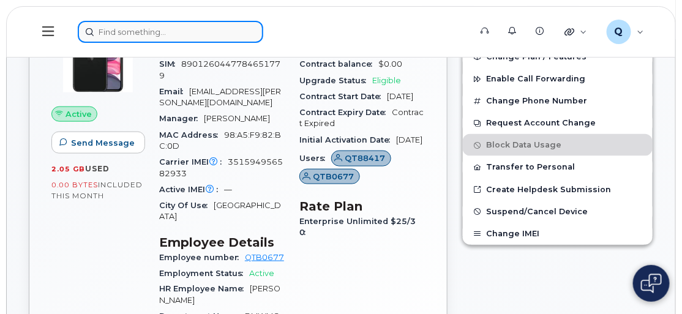
click at [155, 36] on input at bounding box center [171, 32] width 186 height 22
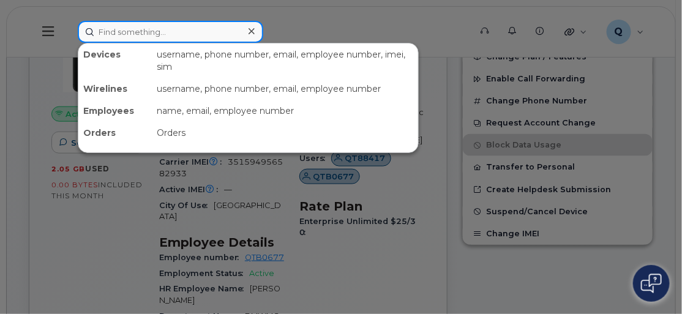
paste input "8644489589"
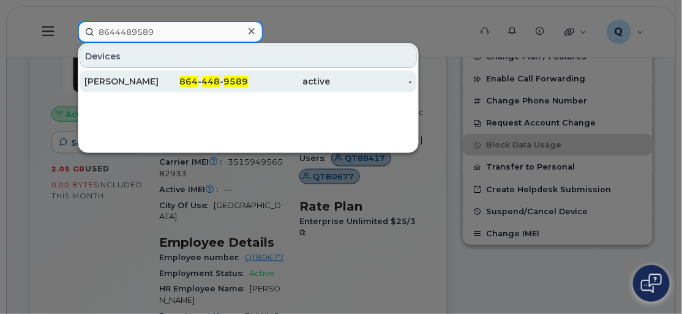
type input "8644489589"
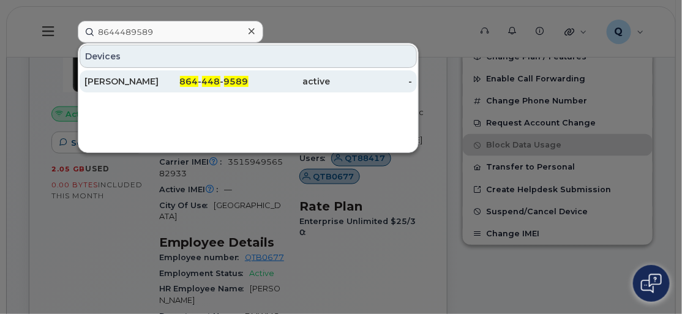
click at [119, 83] on div "Brandon Lloyd" at bounding box center [126, 81] width 82 height 12
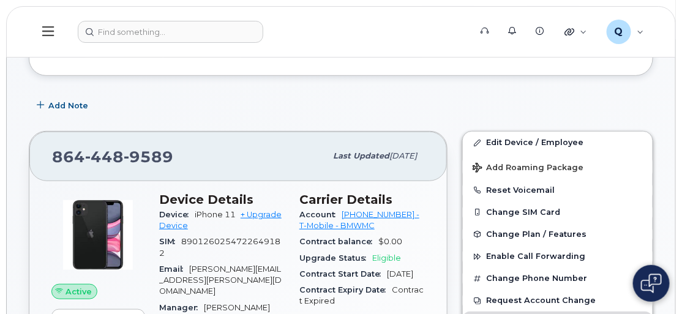
scroll to position [267, 0]
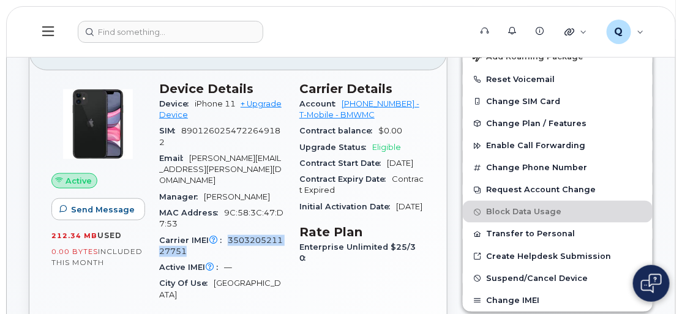
drag, startPoint x: 225, startPoint y: 223, endPoint x: 268, endPoint y: 238, distance: 45.5
click at [268, 238] on div "Carrier IMEI Carrier IMEI is reported during the last billing cycle or change o…" at bounding box center [222, 247] width 126 height 28
copy span "350320521127751"
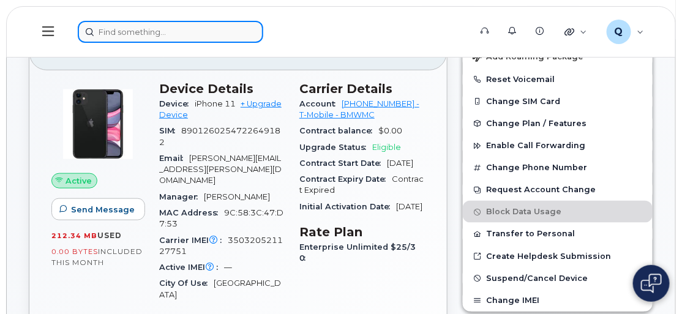
click at [130, 28] on input at bounding box center [171, 32] width 186 height 22
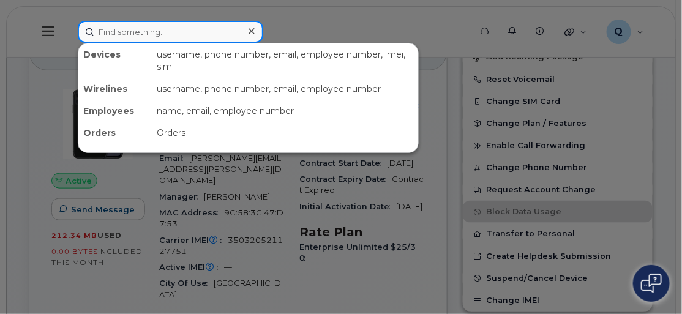
paste input "8645931544"
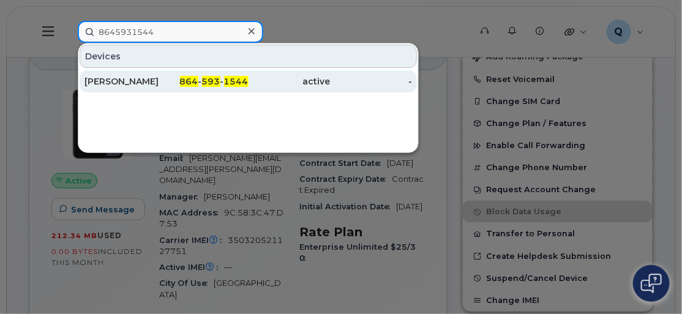
type input "8645931544"
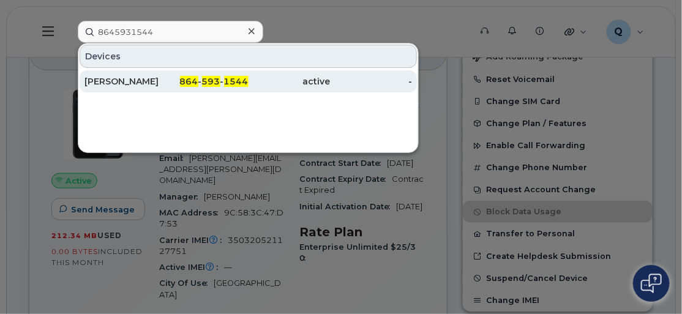
click at [118, 80] on div "[PERSON_NAME]" at bounding box center [126, 81] width 82 height 12
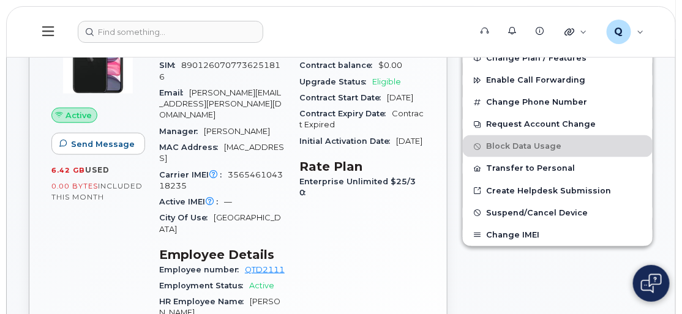
scroll to position [334, 0]
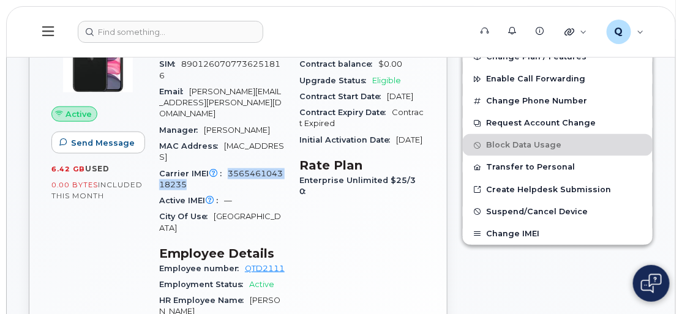
drag, startPoint x: 227, startPoint y: 161, endPoint x: 254, endPoint y: 168, distance: 27.3
click at [254, 168] on div "Carrier IMEI Carrier IMEI is reported during the last billing cycle or change o…" at bounding box center [222, 180] width 126 height 28
copy span "356546104318235"
